Goal: Book appointment/travel/reservation

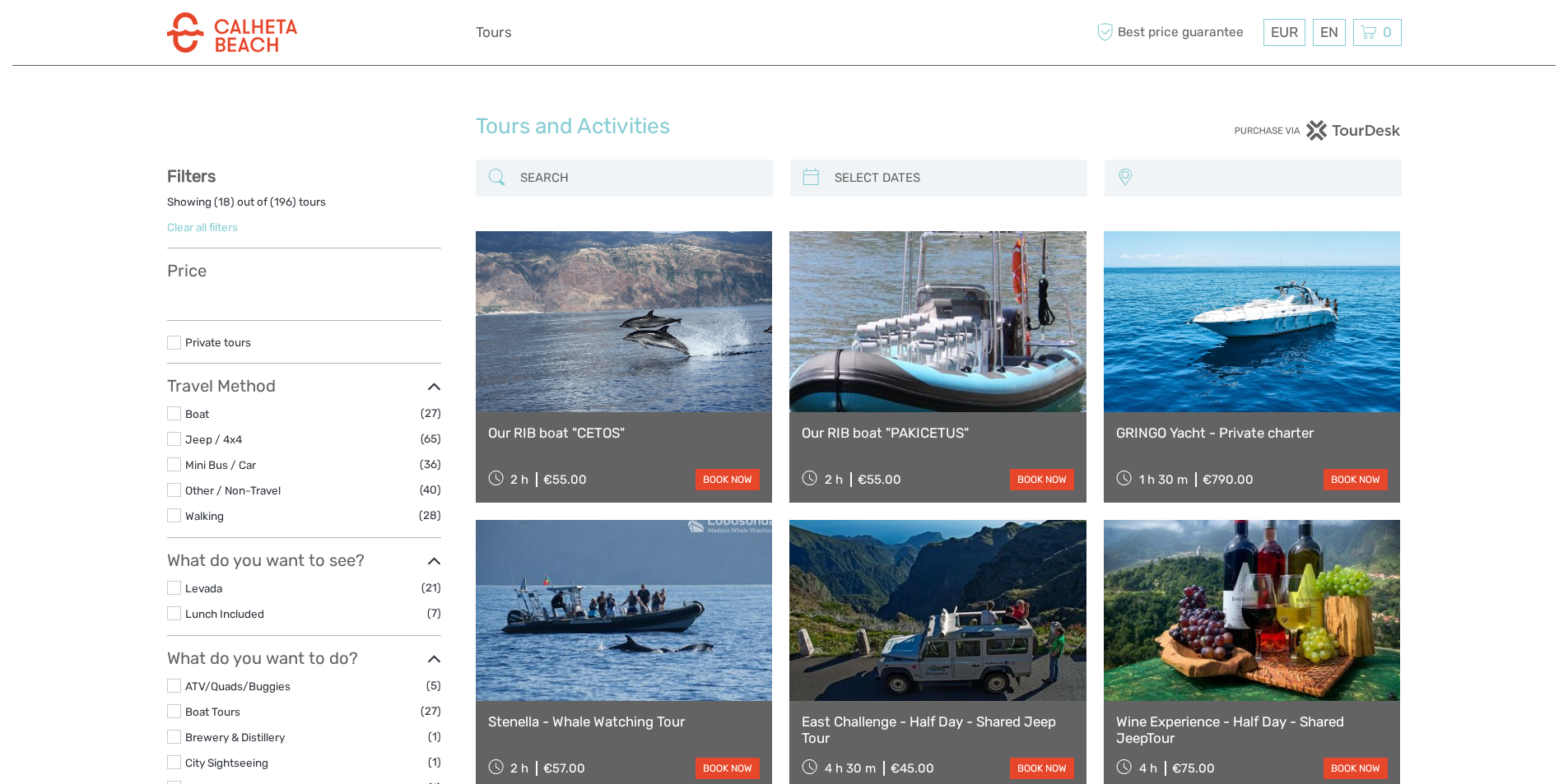
select select
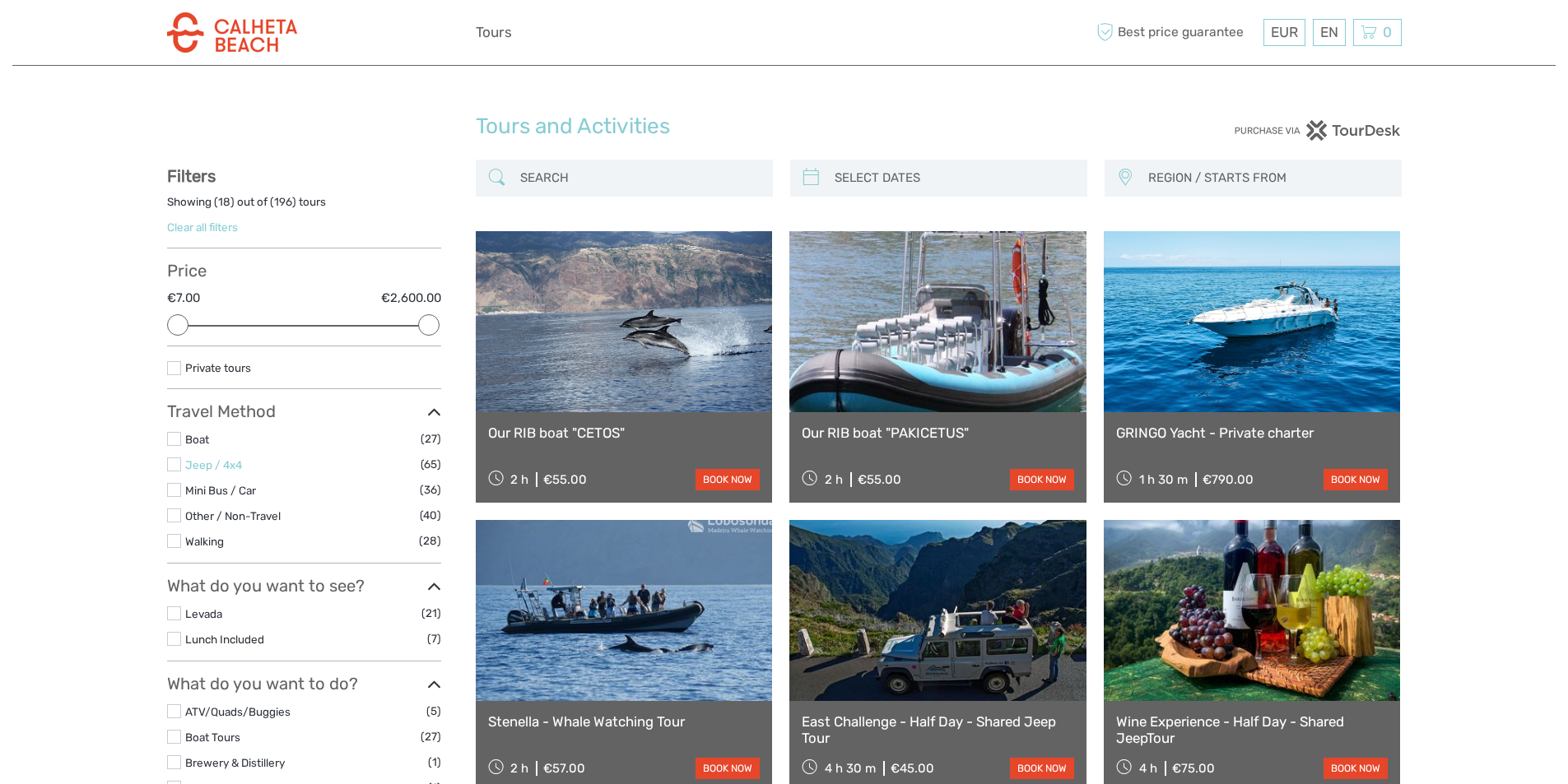
click at [215, 466] on link "Jeep / 4x4" at bounding box center [213, 465] width 57 height 13
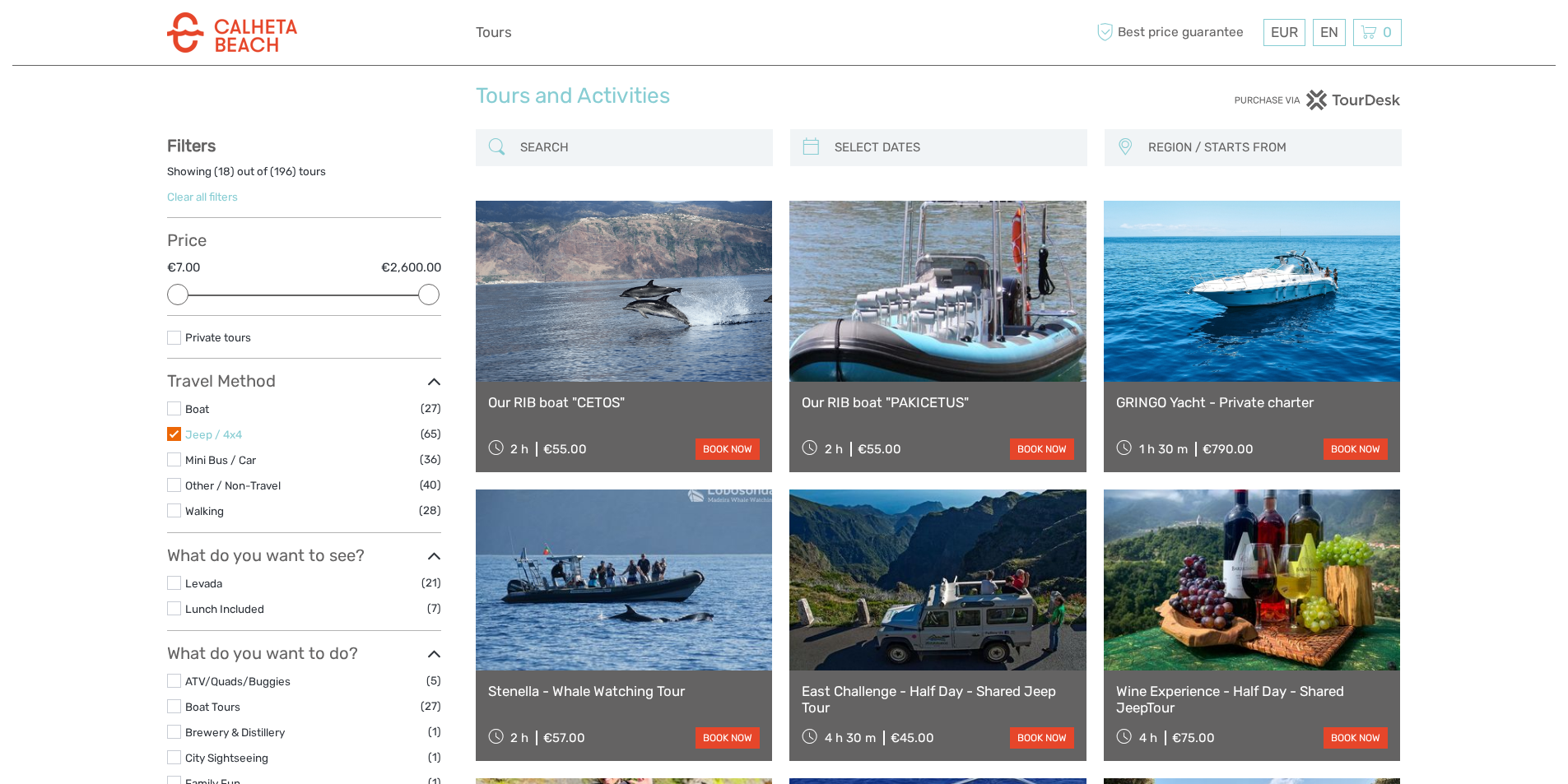
scroll to position [83, 0]
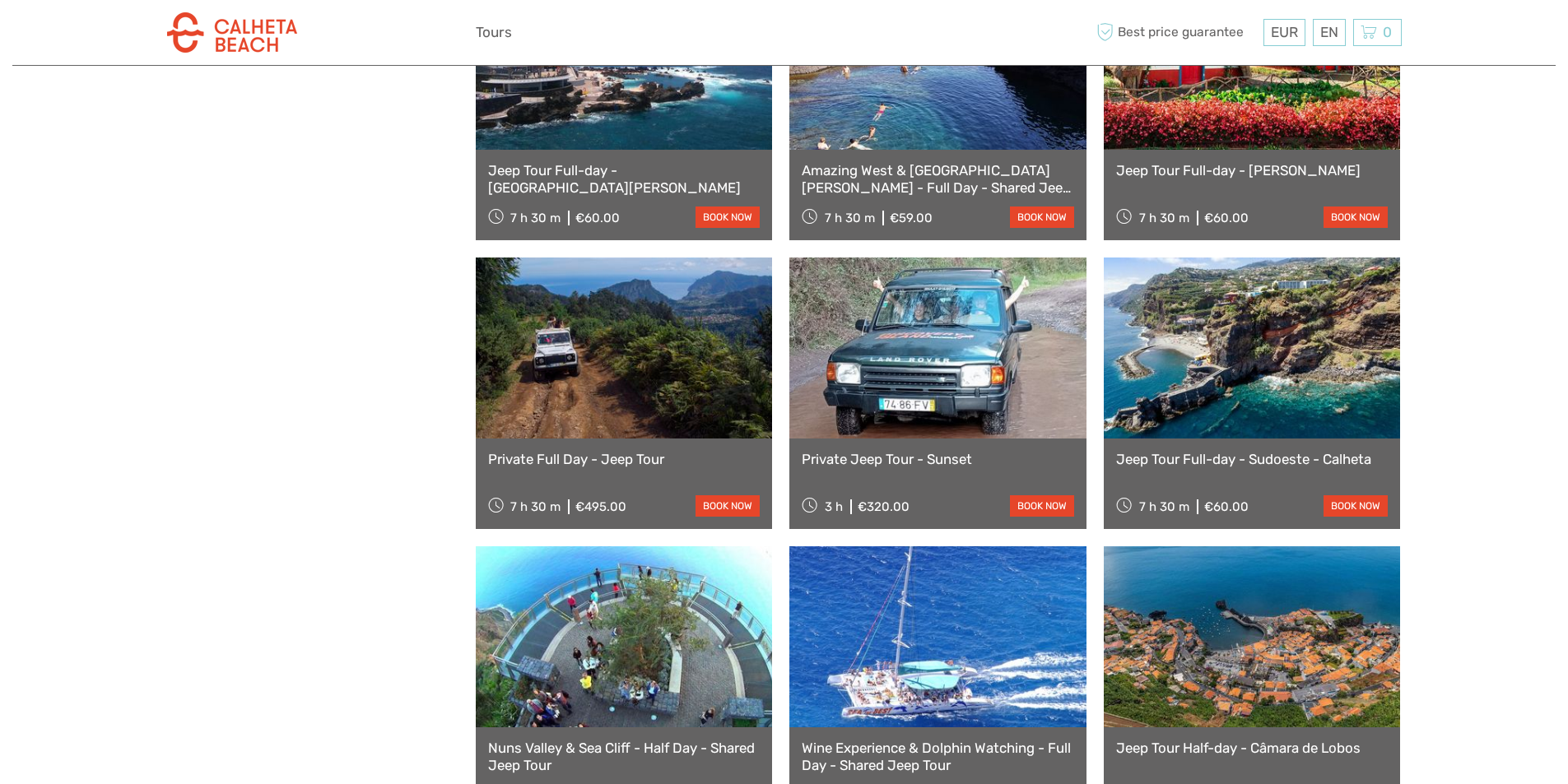
scroll to position [1410, 0]
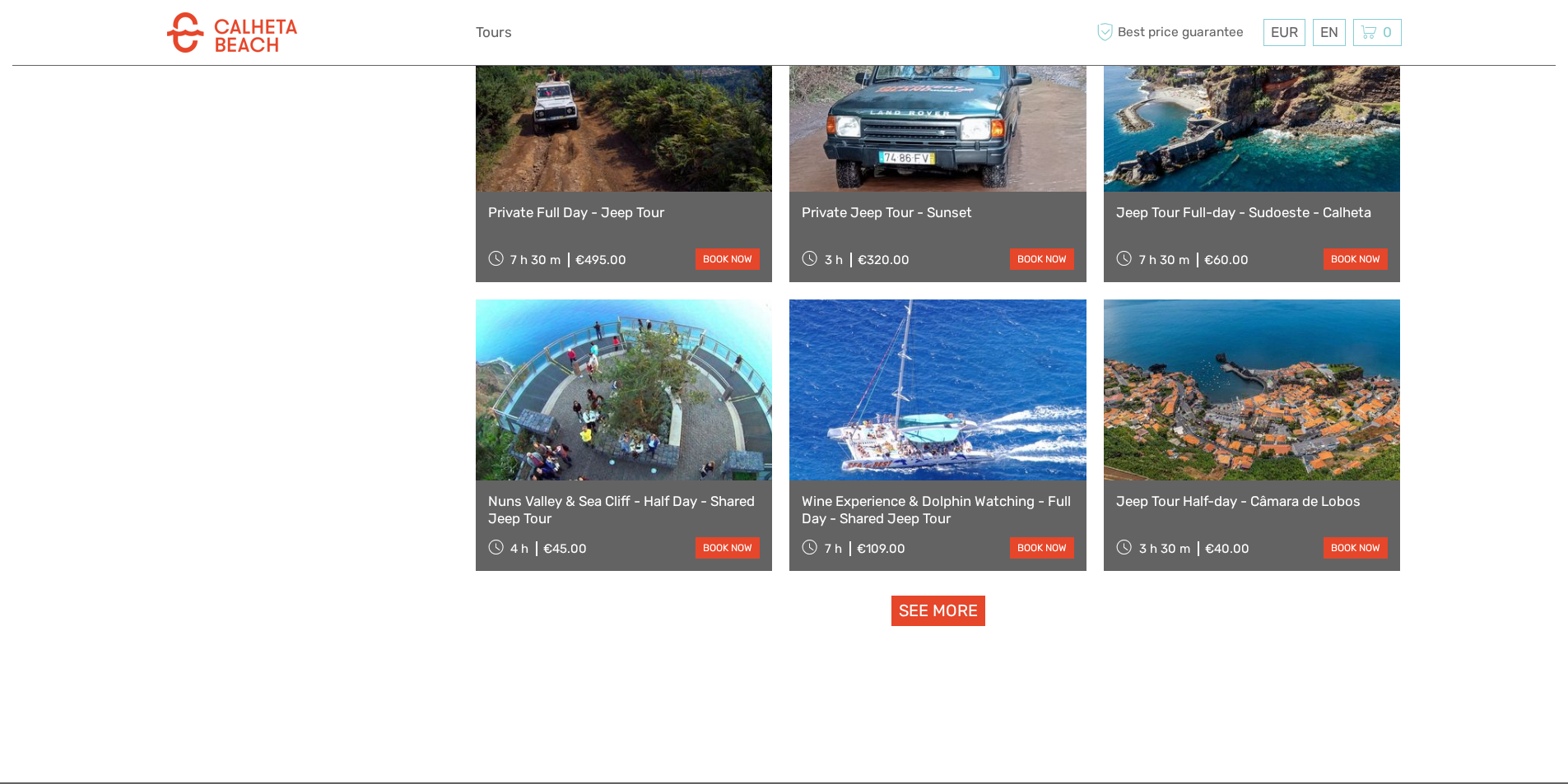
click at [914, 612] on link "See more" at bounding box center [938, 611] width 94 height 31
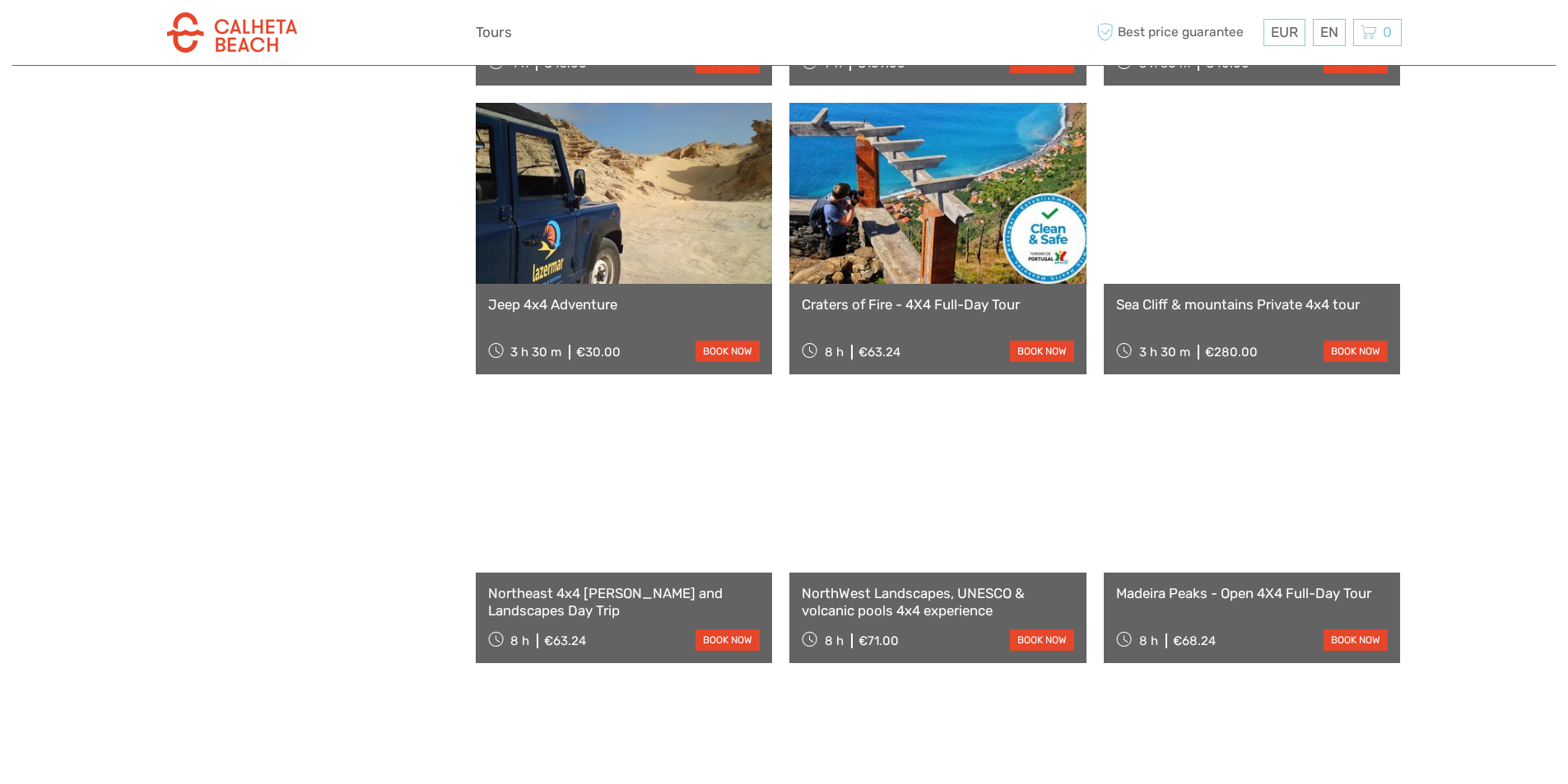
scroll to position [1904, 0]
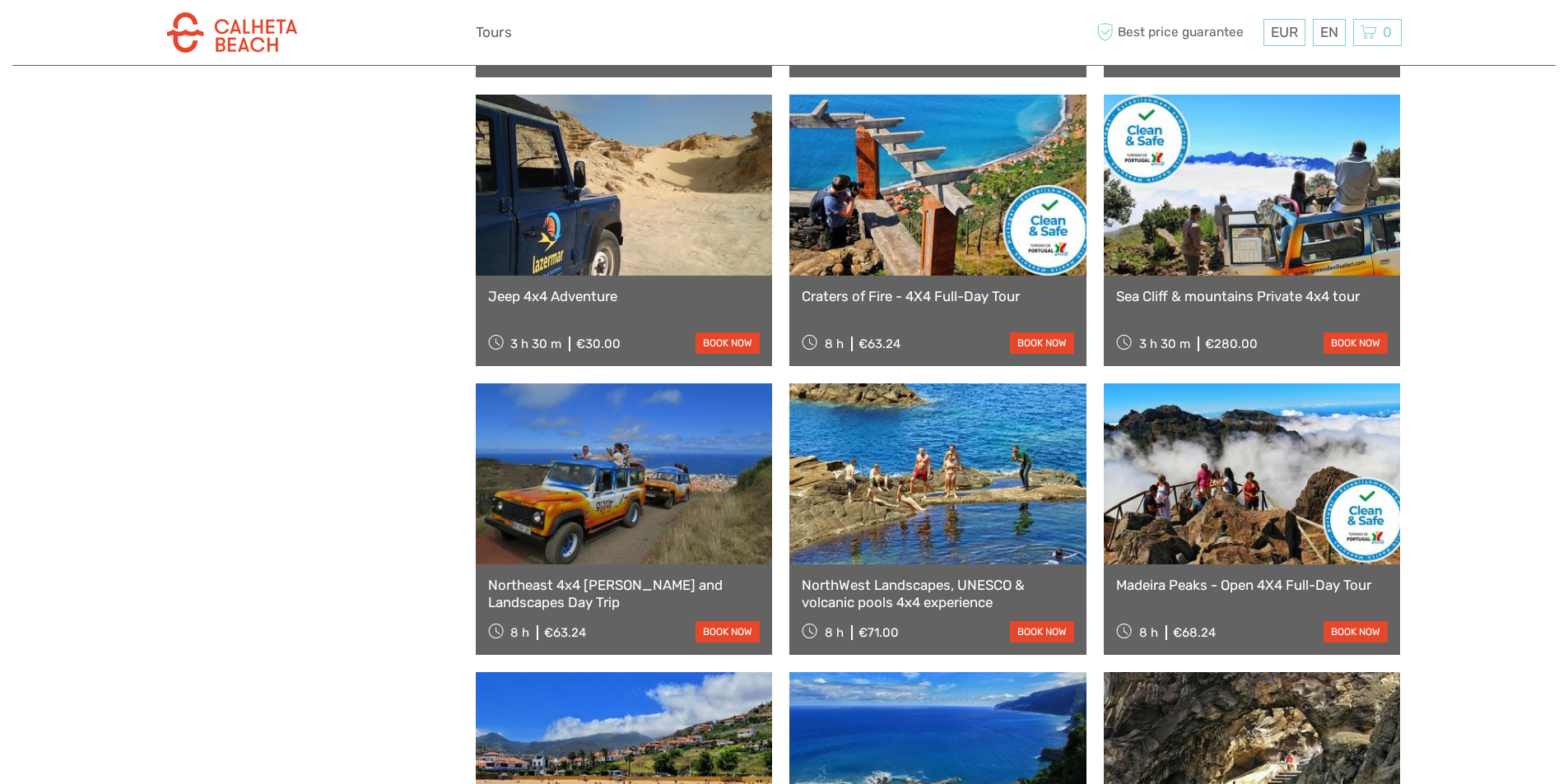
click at [616, 527] on link at bounding box center [624, 474] width 297 height 181
